Goal: Task Accomplishment & Management: Manage account settings

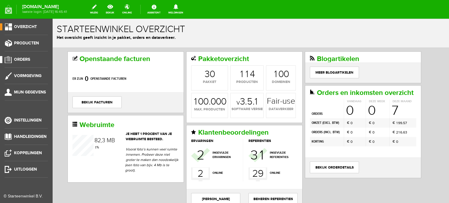
click at [27, 59] on span "Orders" at bounding box center [22, 59] width 16 height 5
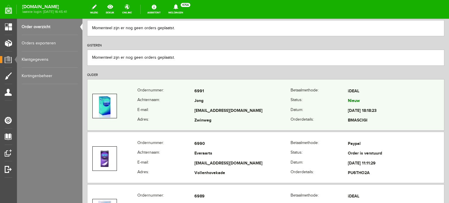
scroll to position [88, 0]
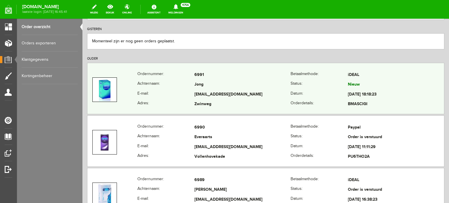
click at [238, 87] on td "Jong" at bounding box center [243, 85] width 96 height 10
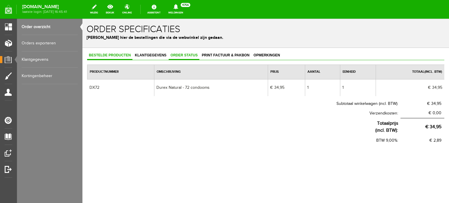
click at [183, 54] on span "Order status" at bounding box center [184, 55] width 31 height 4
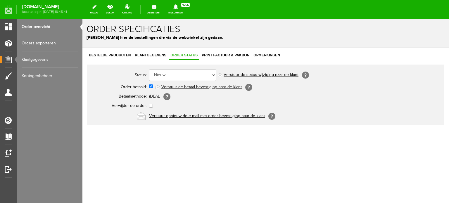
drag, startPoint x: 187, startPoint y: 81, endPoint x: 190, endPoint y: 79, distance: 3.1
click at [187, 81] on td "Order niet afgerond Nieuw Order in behandeling Wacht op leverancier Wacht op be…" at bounding box center [260, 75] width 222 height 14
click at [191, 78] on select "Order niet afgerond Nieuw Order in behandeling Wacht op leverancier Wacht op be…" at bounding box center [182, 75] width 67 height 12
select select "5"
click at [149, 69] on select "Order niet afgerond Nieuw Order in behandeling Wacht op leverancier Wacht op be…" at bounding box center [182, 75] width 67 height 12
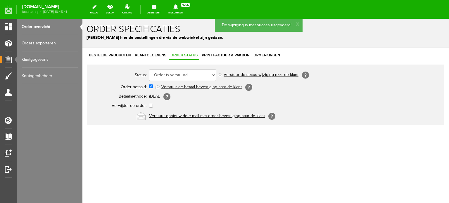
drag, startPoint x: 254, startPoint y: 71, endPoint x: 256, endPoint y: 75, distance: 4.2
click at [256, 75] on link "Verstuur de status wijziging naar de klant" at bounding box center [261, 75] width 75 height 5
click at [222, 56] on span "Print factuur & pakbon" at bounding box center [225, 55] width 51 height 4
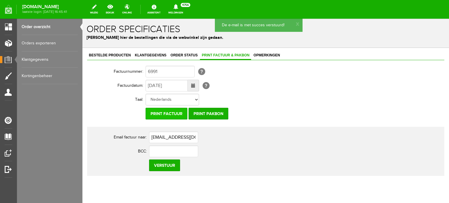
click at [170, 110] on input "Print factuur" at bounding box center [167, 114] width 42 height 12
click at [113, 55] on span "Bestelde producten" at bounding box center [109, 55] width 45 height 4
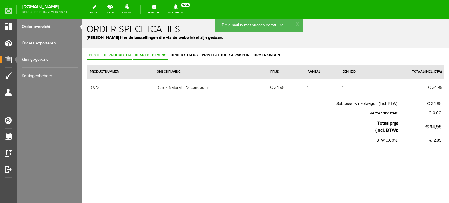
click at [159, 53] on link "Klantgegevens" at bounding box center [150, 55] width 35 height 8
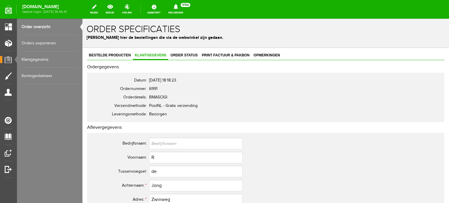
click at [46, 25] on link "Order overzicht" at bounding box center [50, 27] width 56 height 16
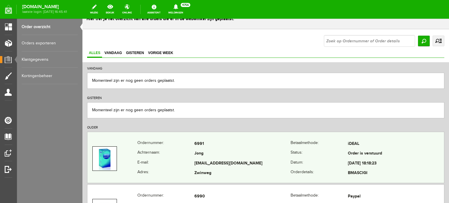
scroll to position [59, 0]
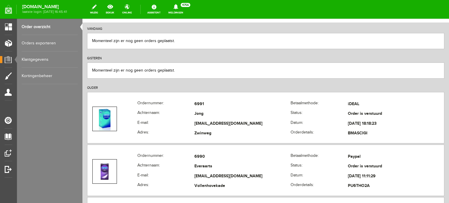
click at [52, 22] on link "Order overzicht" at bounding box center [50, 27] width 56 height 16
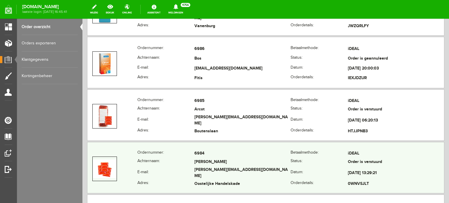
scroll to position [380, 0]
